Goal: Navigation & Orientation: Go to known website

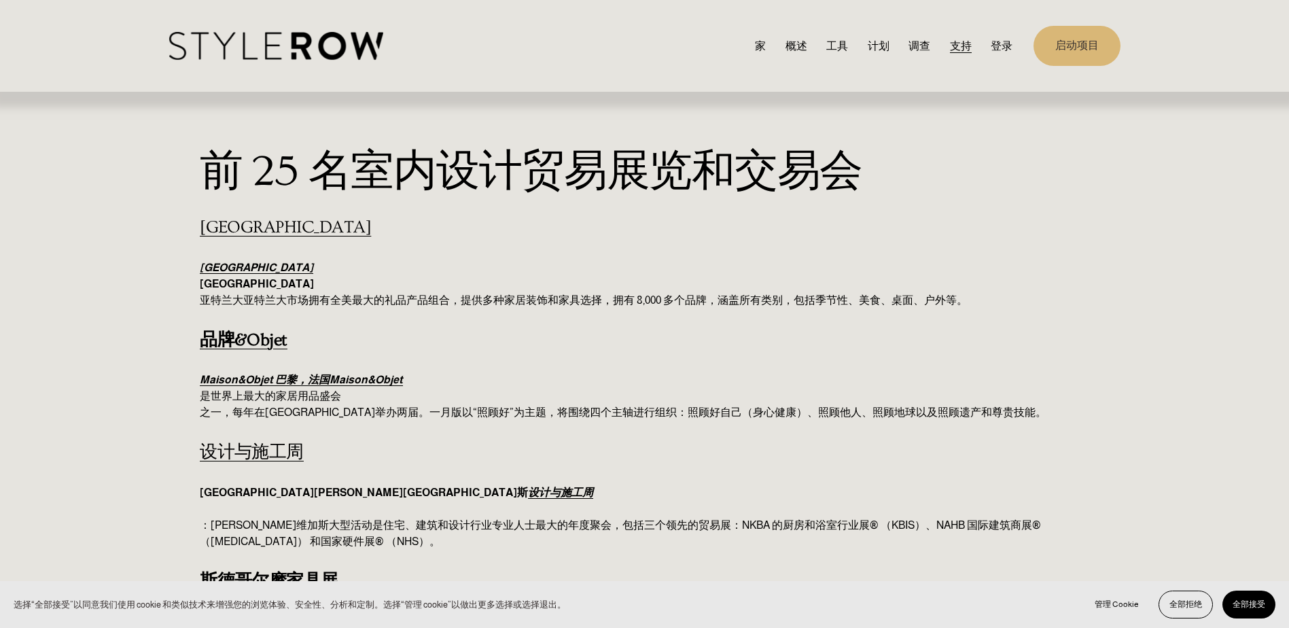
click at [1099, 42] on link "启动项目" at bounding box center [1076, 46] width 87 height 40
